Goal: Information Seeking & Learning: Learn about a topic

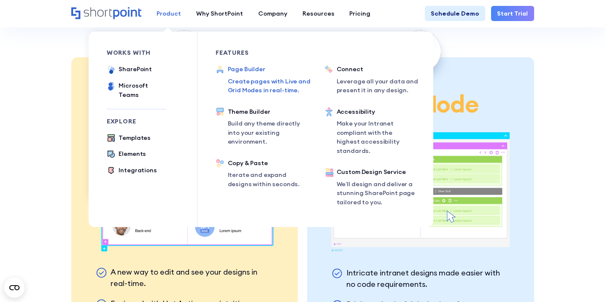
scroll to position [1617, 0]
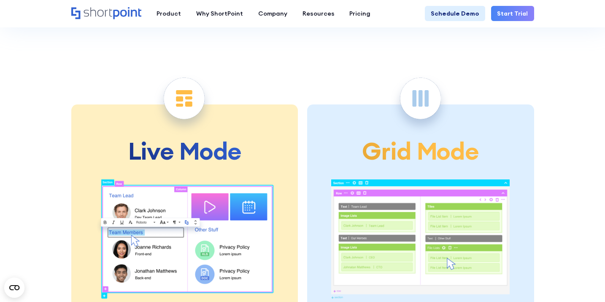
click at [34, 86] on section "Live Mode A new way to edit and see your designs in real-time. Equipped with Ho…" at bounding box center [302, 286] width 605 height 485
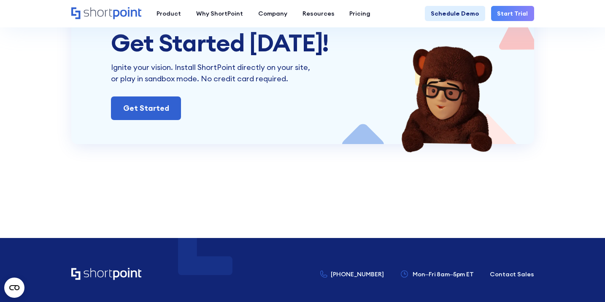
scroll to position [3823, 0]
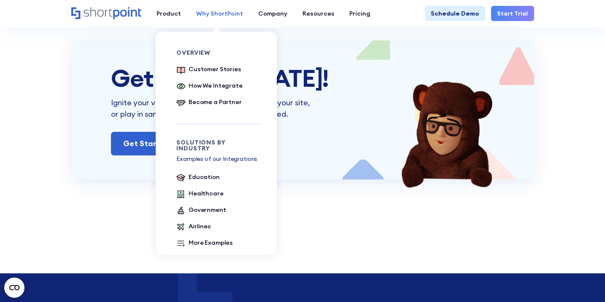
click at [203, 13] on div "Why ShortPoint" at bounding box center [219, 13] width 47 height 9
click at [189, 190] on div "Healthcare" at bounding box center [206, 193] width 35 height 9
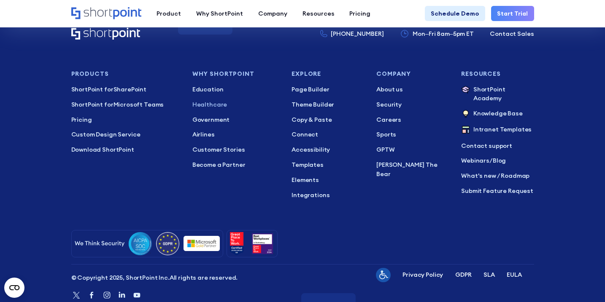
scroll to position [1729, 0]
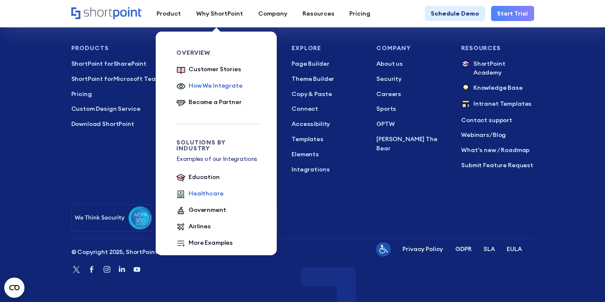
click at [186, 85] on link "How We Integrate" at bounding box center [209, 86] width 66 height 11
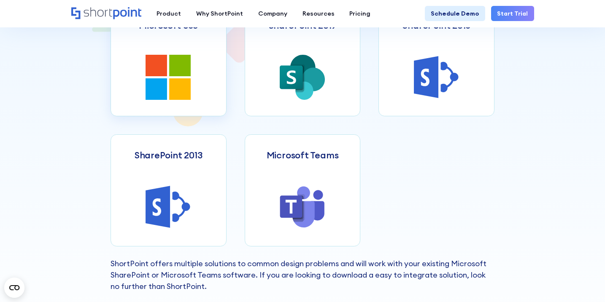
scroll to position [341, 0]
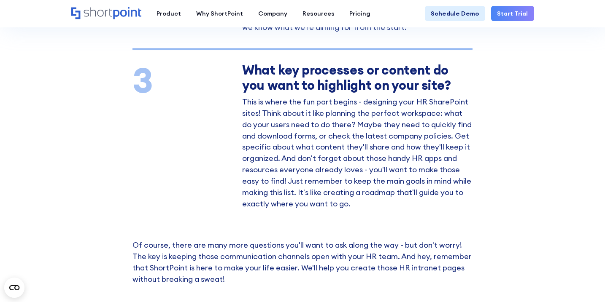
scroll to position [1332, 0]
